Goal: Information Seeking & Learning: Learn about a topic

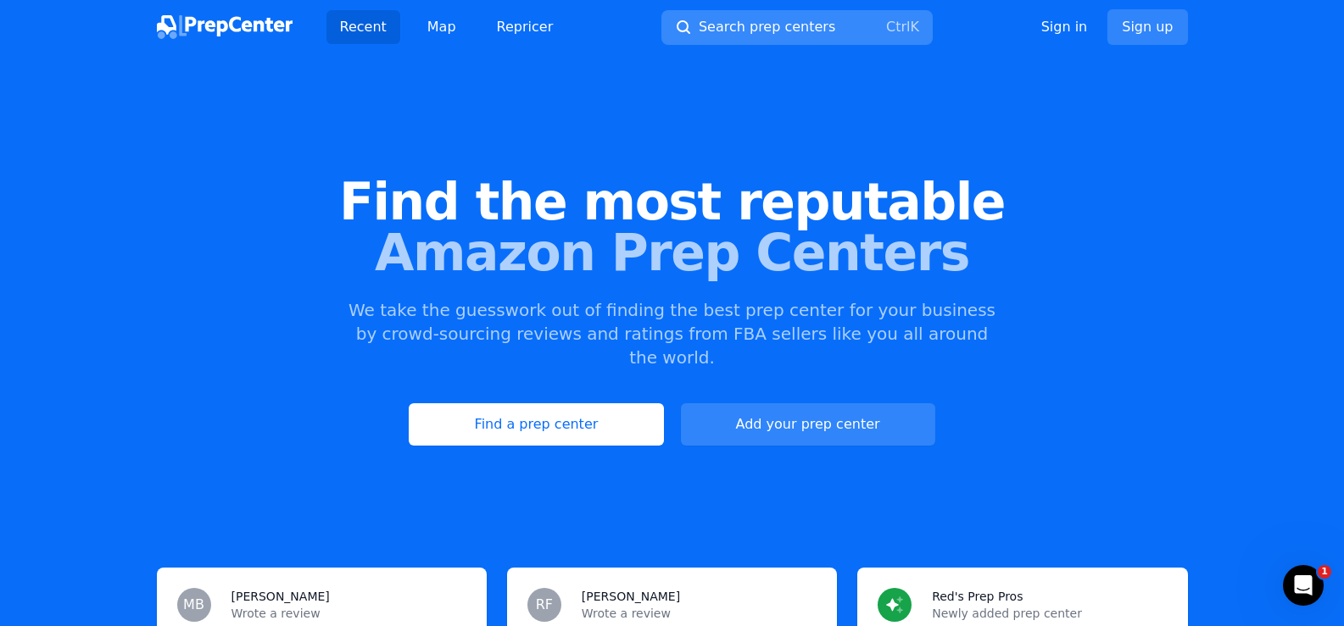
click at [762, 26] on span "Search prep centers" at bounding box center [767, 27] width 136 height 20
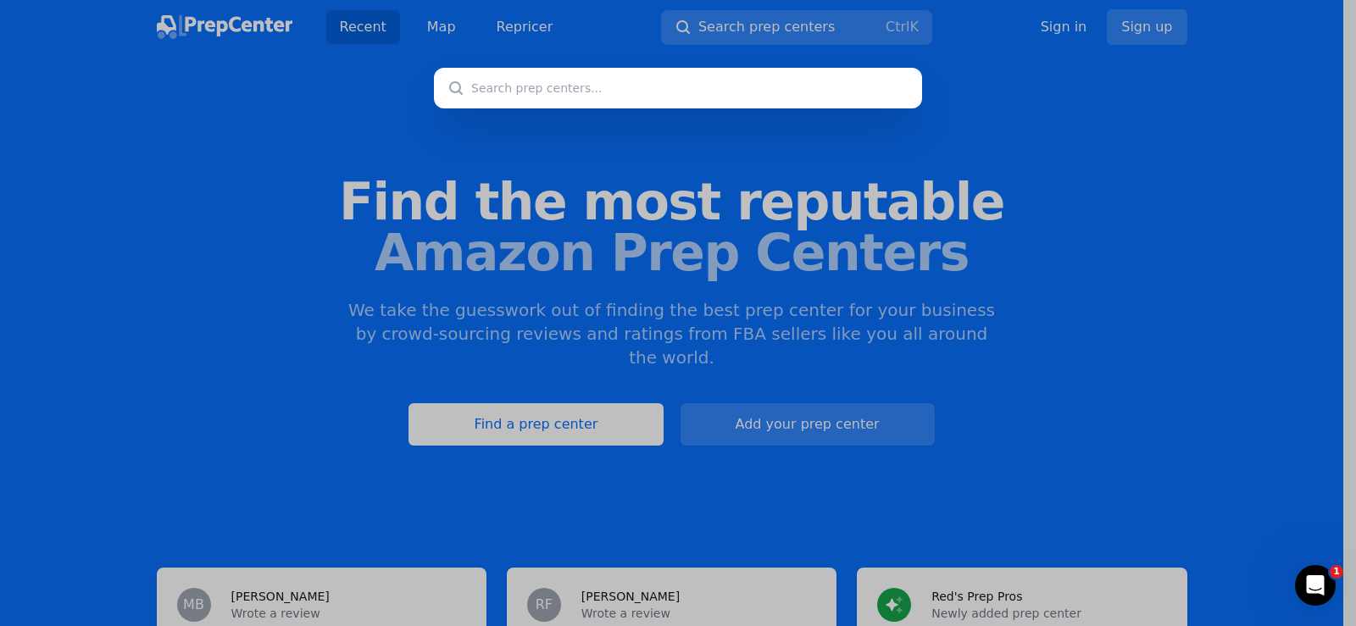
click at [592, 89] on input "text" at bounding box center [678, 88] width 488 height 41
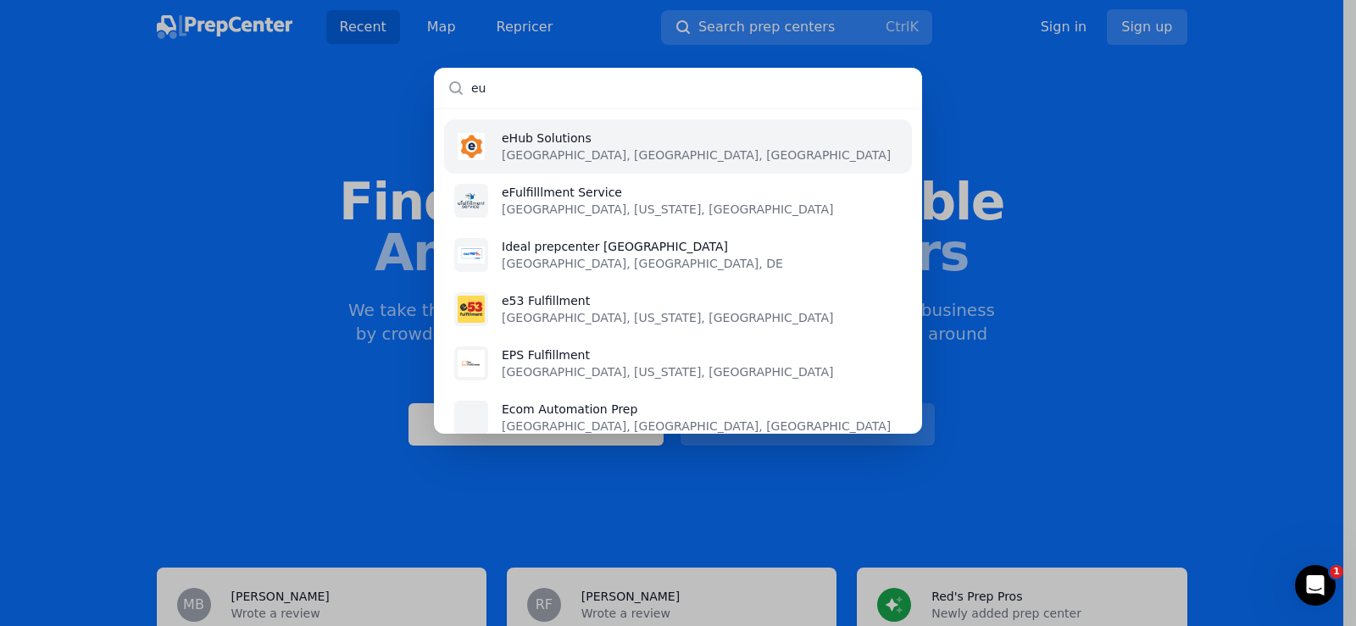
type input "e"
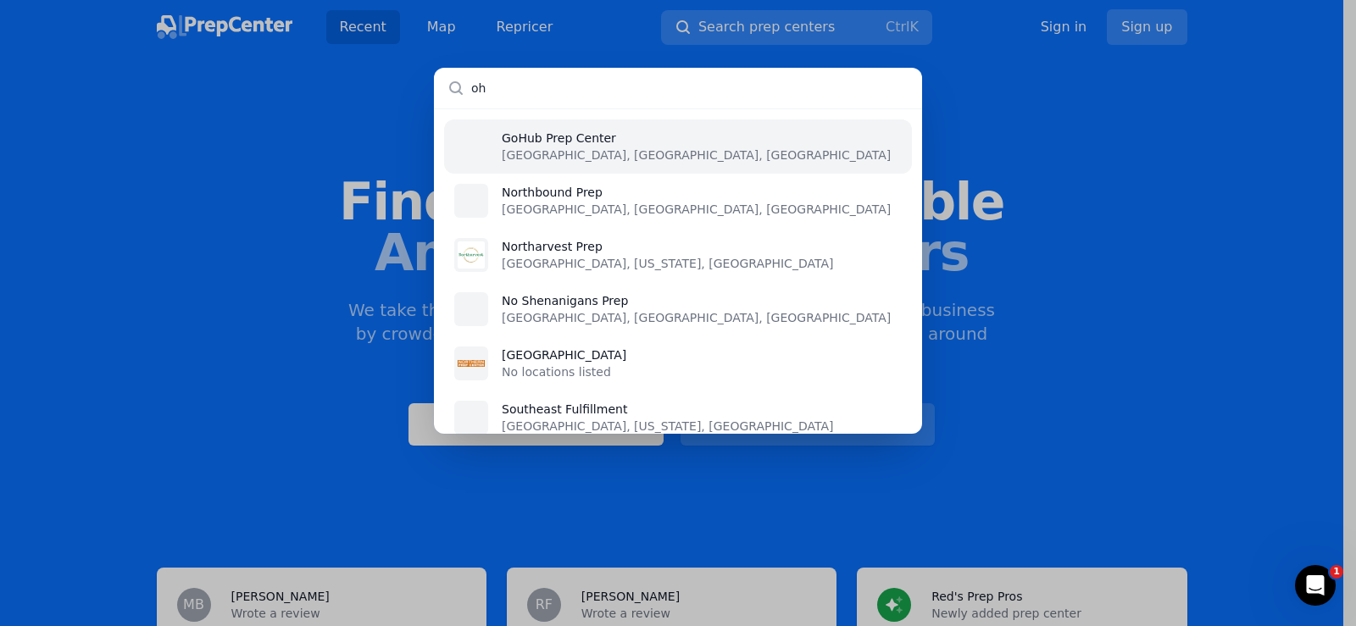
type input "o"
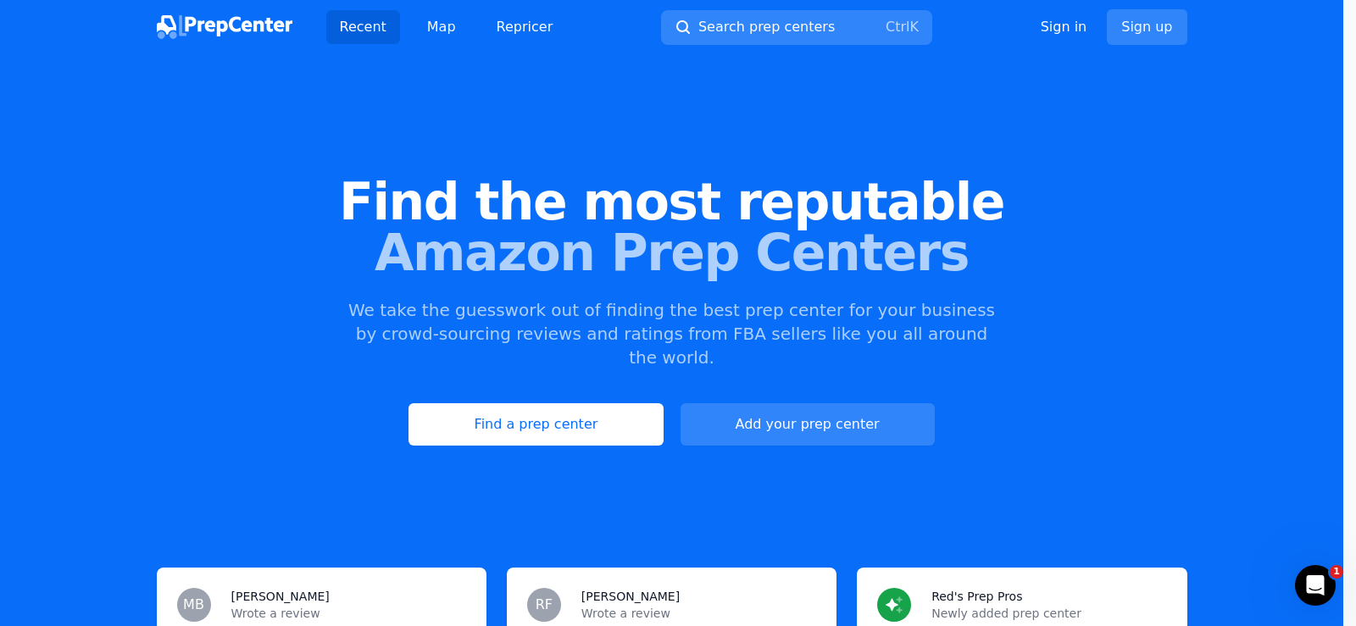
click at [548, 404] on div at bounding box center [678, 313] width 1356 height 626
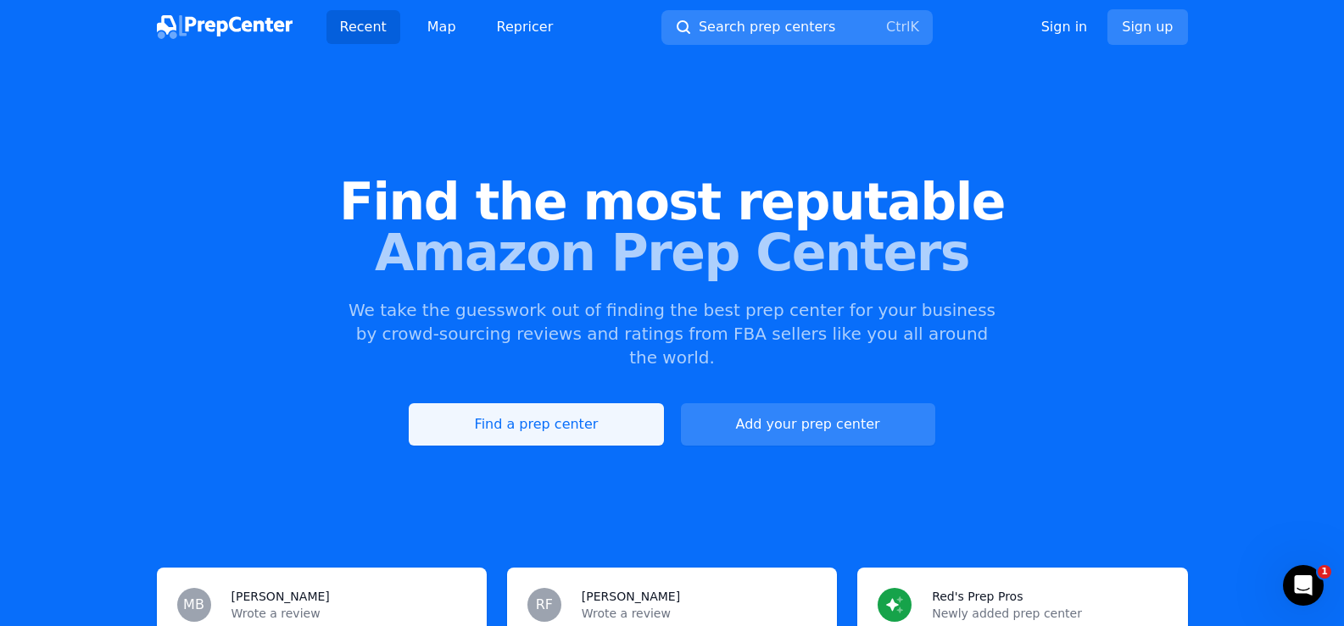
click at [530, 408] on link "Find a prep center" at bounding box center [536, 425] width 254 height 42
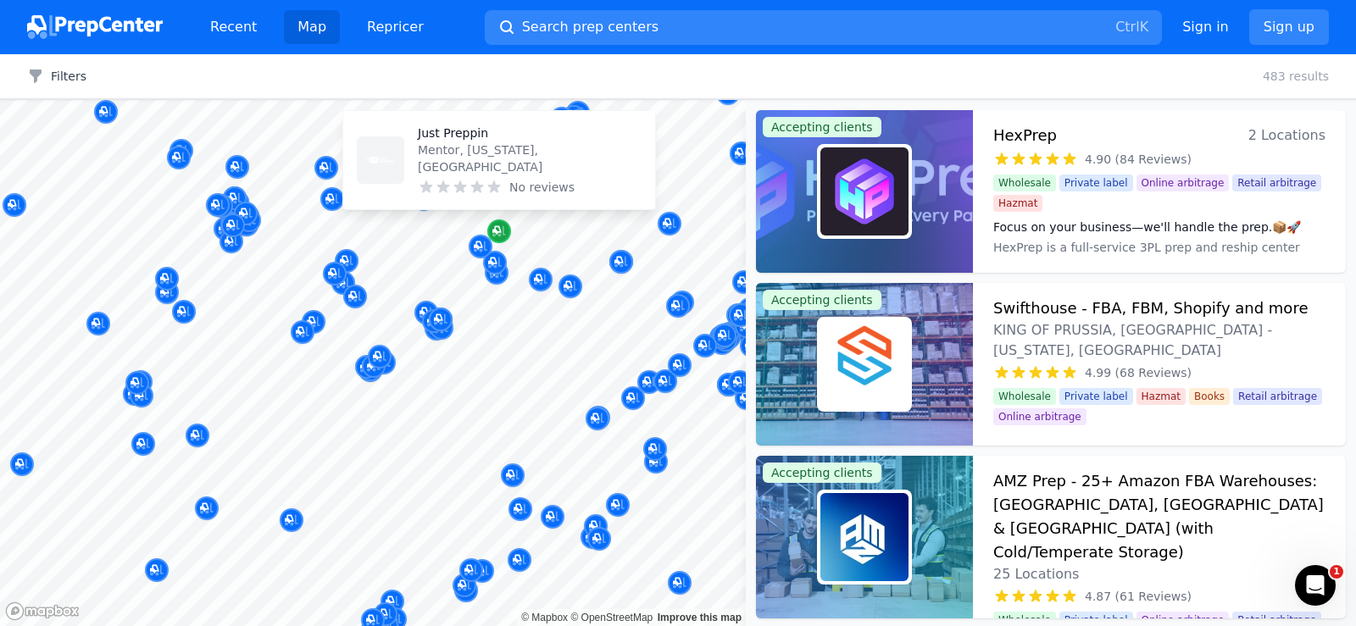
click at [503, 236] on icon "Map marker" at bounding box center [500, 231] width 14 height 17
click at [454, 142] on p "Just Preppin" at bounding box center [530, 133] width 224 height 17
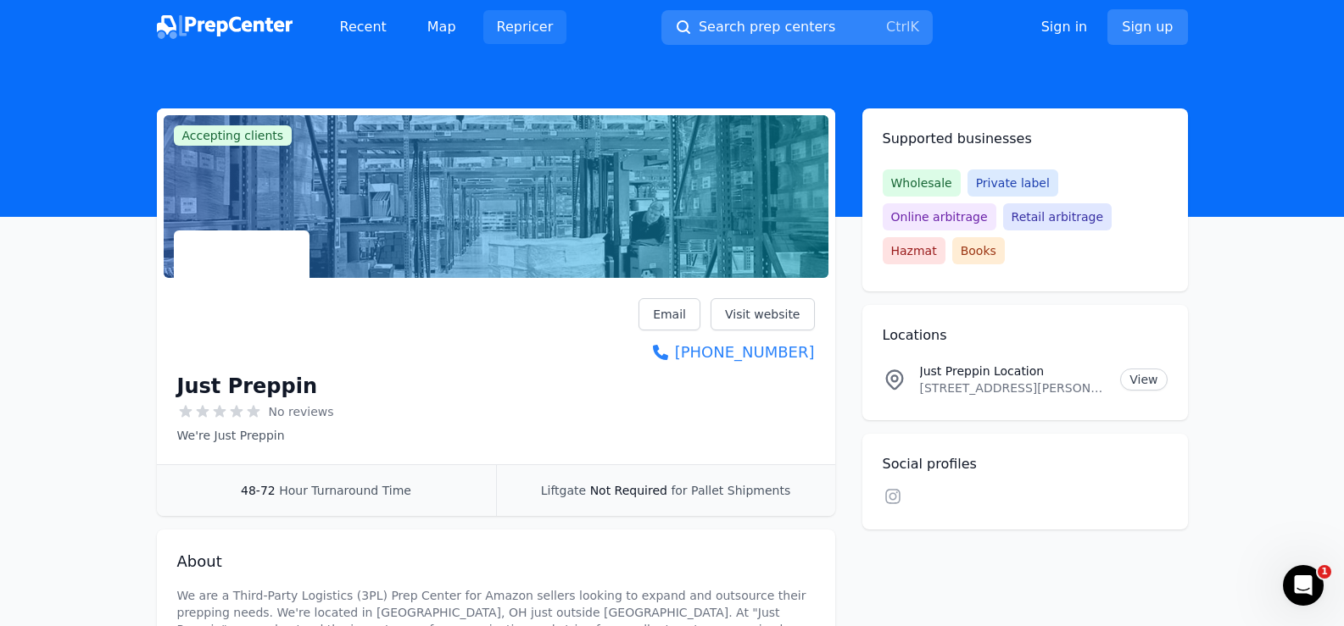
click at [554, 27] on link "Repricer" at bounding box center [525, 27] width 84 height 34
click at [749, 316] on link "Visit website" at bounding box center [762, 314] width 104 height 32
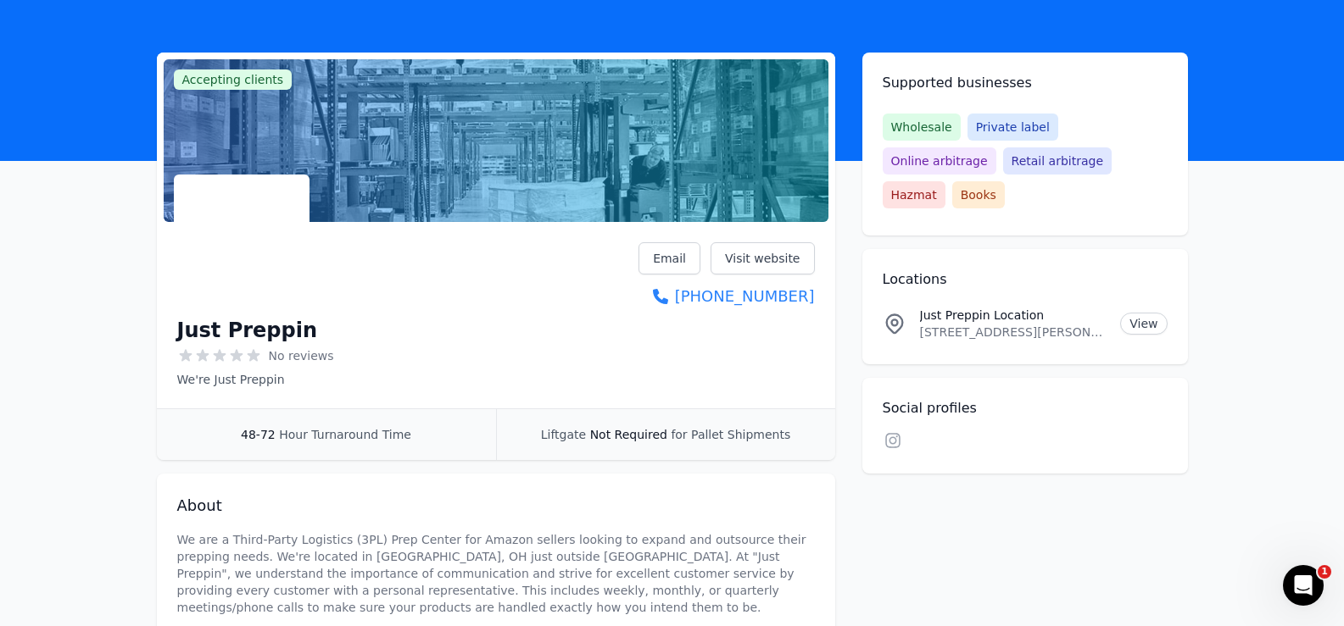
scroll to position [44, 0]
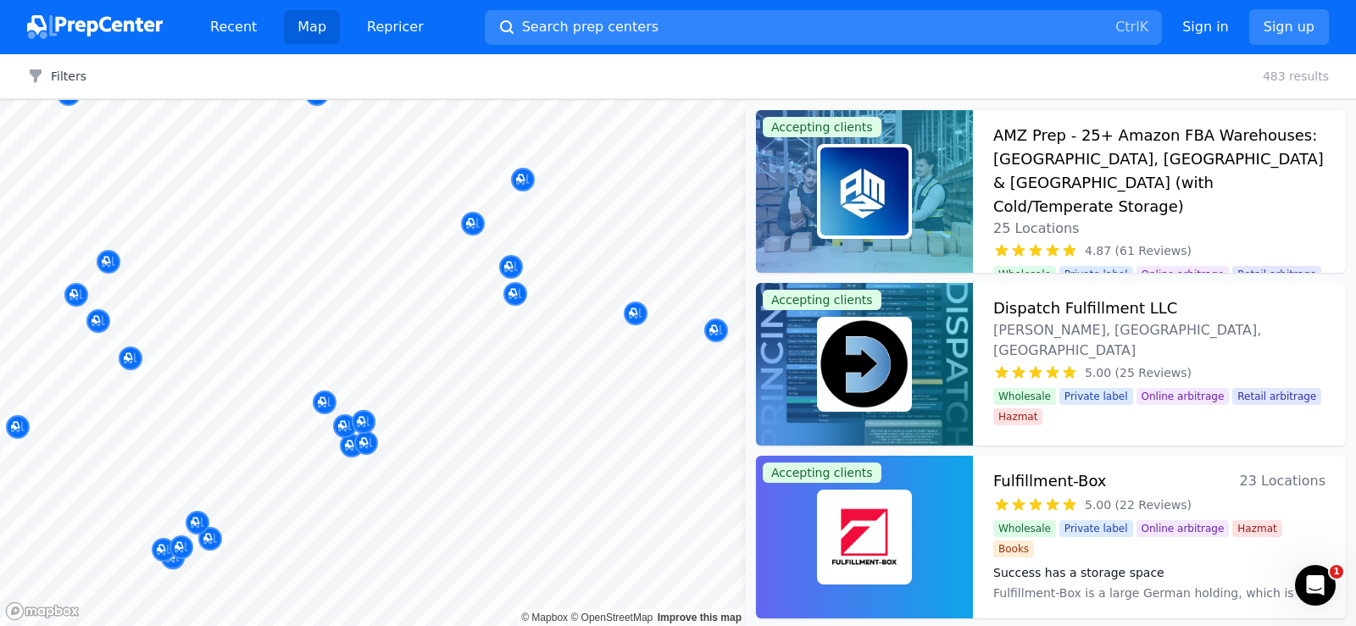
click at [511, 404] on body "Recent Map Repricer Search prep centers Ctrl K Open main menu Sign in Sign up F…" at bounding box center [678, 313] width 1356 height 626
click at [430, 134] on p "Shipping Pilot" at bounding box center [504, 125] width 224 height 17
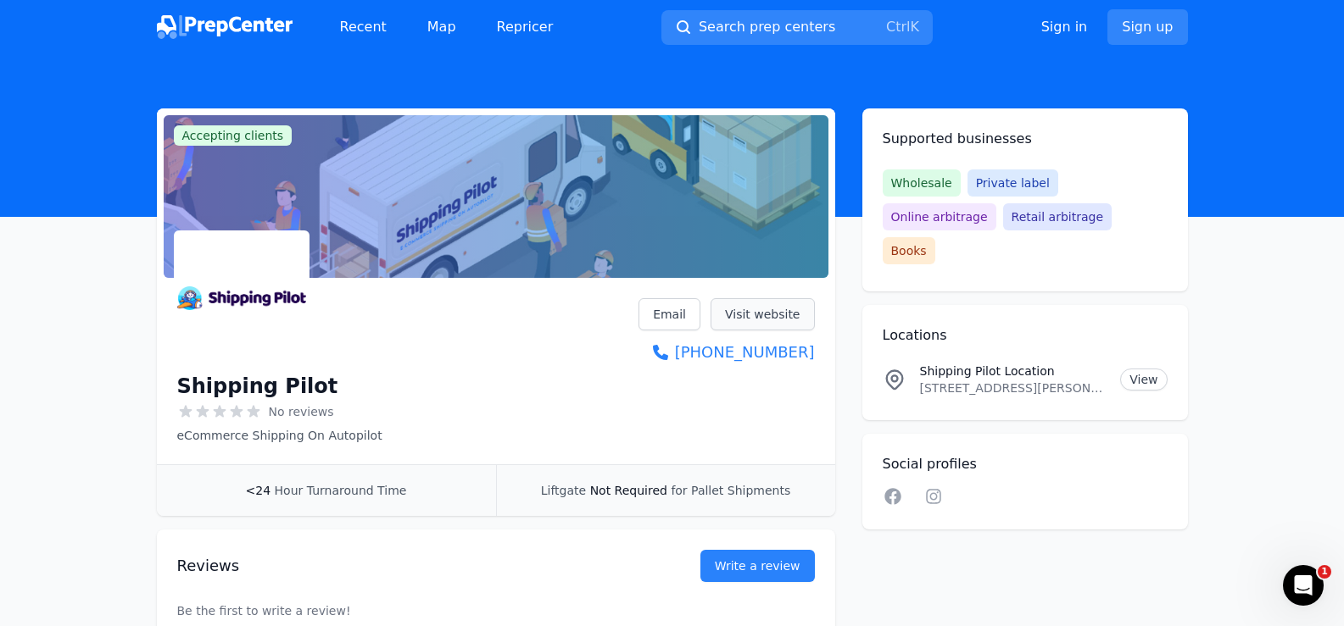
click at [780, 320] on link "Visit website" at bounding box center [762, 314] width 104 height 32
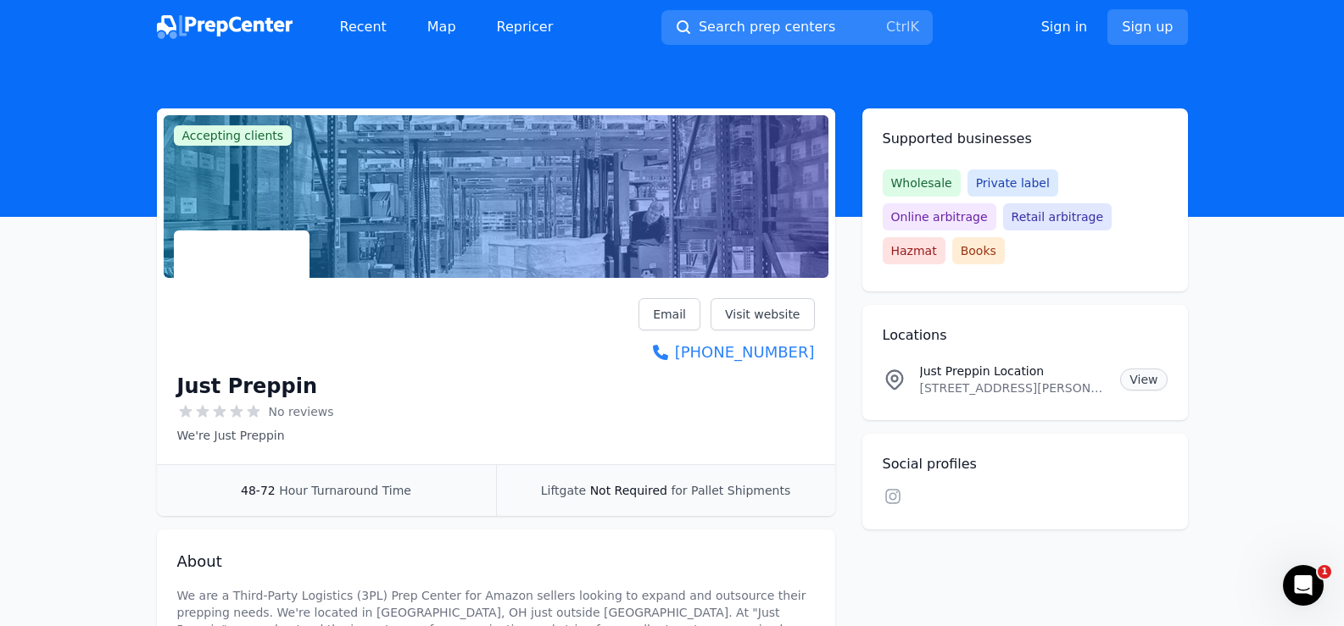
click at [1149, 369] on link "View" at bounding box center [1143, 380] width 47 height 22
